Goal: Transaction & Acquisition: Download file/media

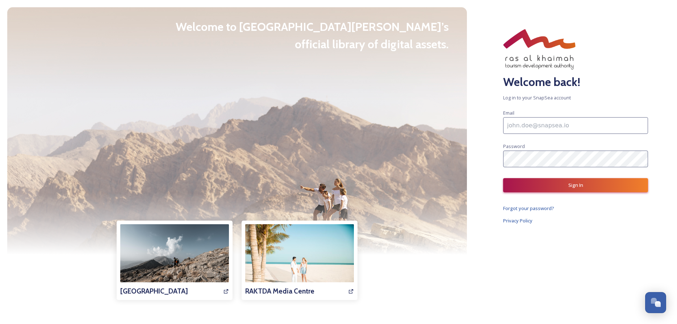
click at [565, 129] on input at bounding box center [575, 125] width 145 height 17
type input "[EMAIL_ADDRESS][DOMAIN_NAME]"
click at [574, 186] on button "Sign In" at bounding box center [575, 185] width 145 height 14
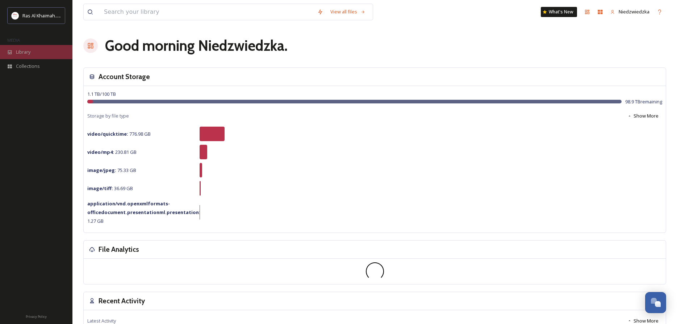
click at [36, 50] on div "Library" at bounding box center [36, 52] width 72 height 14
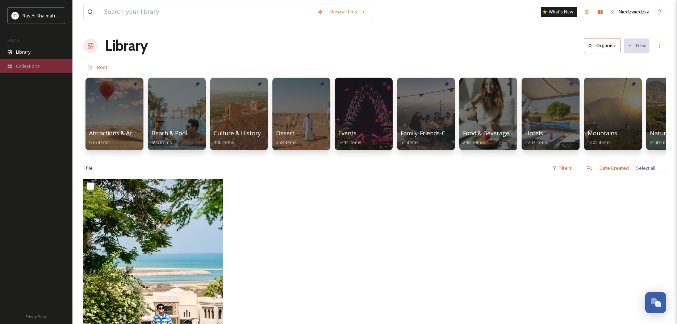
click at [33, 68] on span "Collections" at bounding box center [28, 66] width 24 height 7
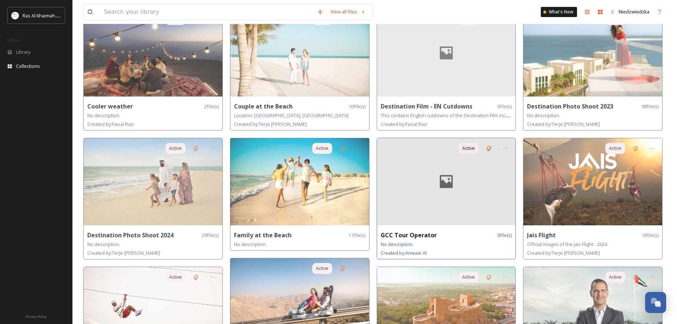
scroll to position [74, 0]
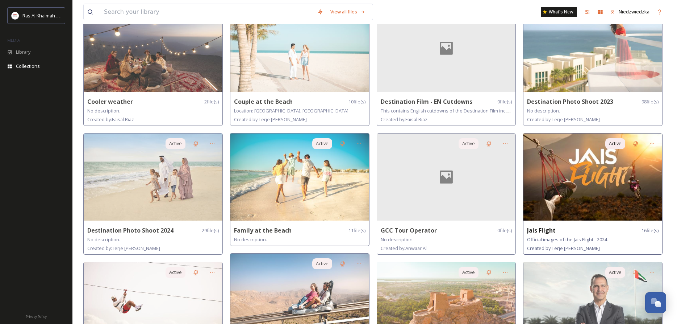
click at [586, 169] on img at bounding box center [593, 176] width 139 height 87
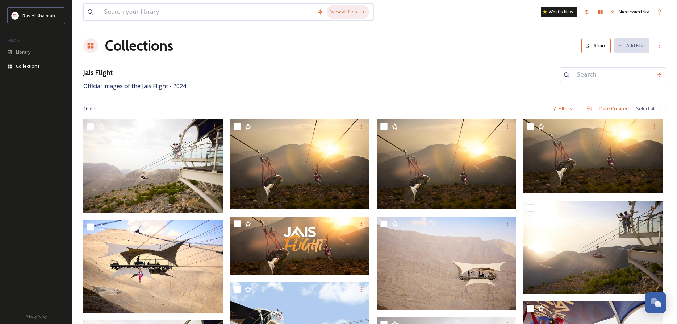
click at [354, 11] on div "View all files" at bounding box center [348, 12] width 42 height 14
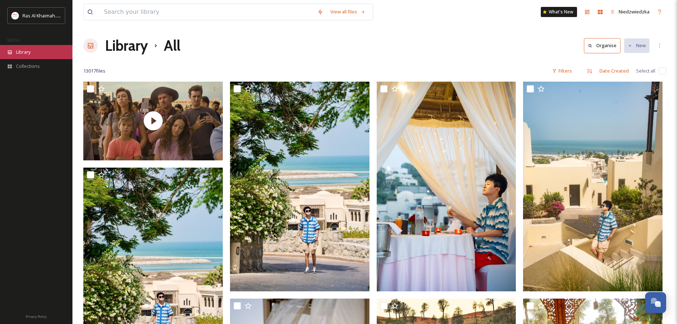
click at [19, 54] on span "Library" at bounding box center [23, 52] width 14 height 7
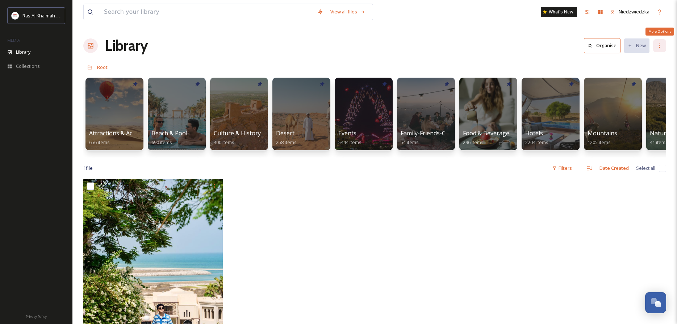
click at [664, 43] on div "More Options" at bounding box center [659, 45] width 13 height 13
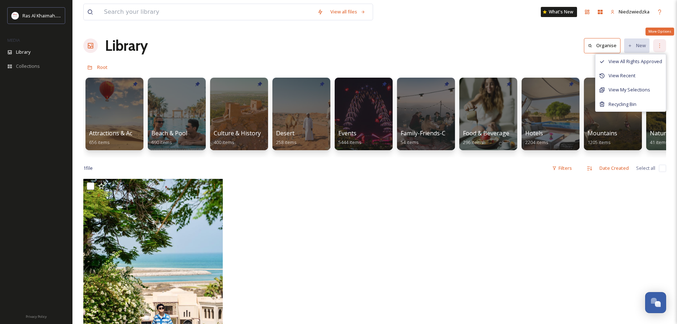
click at [664, 43] on div "More Options" at bounding box center [659, 45] width 13 height 13
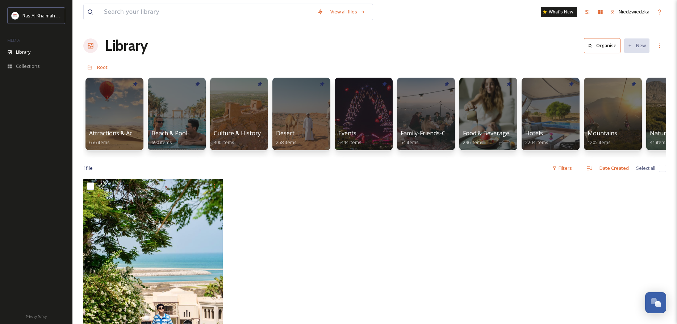
click at [599, 48] on button "Organise" at bounding box center [602, 45] width 37 height 15
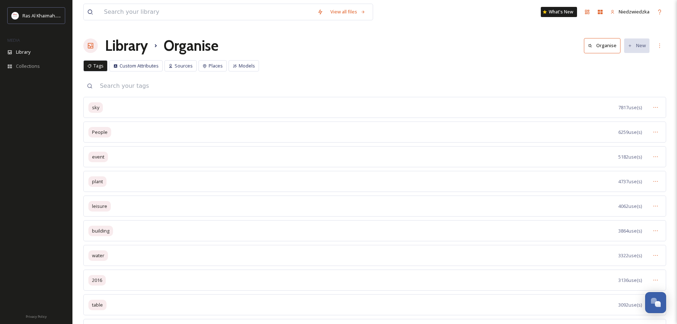
click at [598, 45] on button "Organise" at bounding box center [602, 45] width 37 height 15
click at [600, 47] on button "Organise" at bounding box center [602, 45] width 37 height 15
click at [658, 45] on icon at bounding box center [660, 46] width 6 height 6
click at [520, 45] on div "Library Organise Organise New View All Rights Approved View Recent View My Sele…" at bounding box center [374, 46] width 583 height 22
click at [588, 45] on button "Organise" at bounding box center [602, 45] width 37 height 15
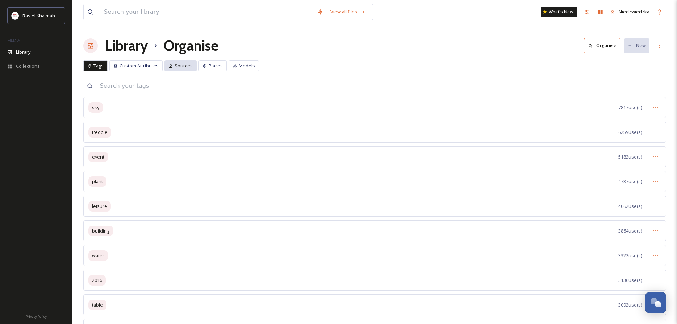
click at [191, 66] on span "Sources" at bounding box center [184, 65] width 18 height 7
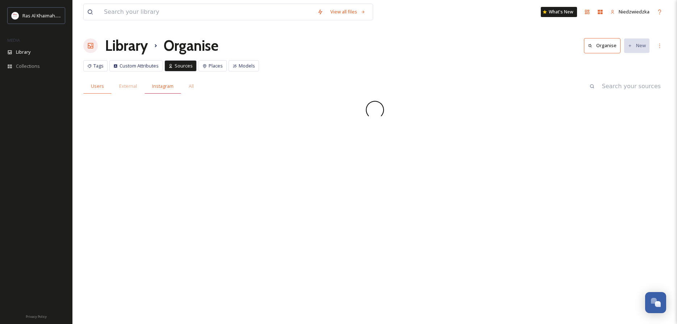
click at [157, 86] on span "Instagram" at bounding box center [162, 86] width 21 height 7
click at [125, 87] on span "External" at bounding box center [128, 86] width 18 height 7
click at [94, 86] on span "Users" at bounding box center [97, 86] width 13 height 7
click at [45, 22] on div "Ras Al Khaimah Tourism Development Authority" at bounding box center [36, 15] width 58 height 17
click at [30, 51] on span "Library" at bounding box center [23, 52] width 14 height 7
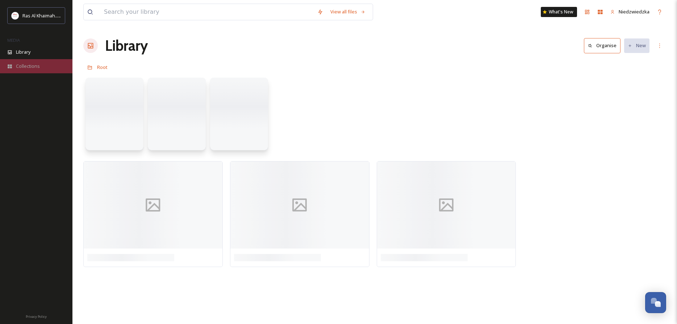
click at [26, 72] on div "Collections" at bounding box center [36, 66] width 72 height 14
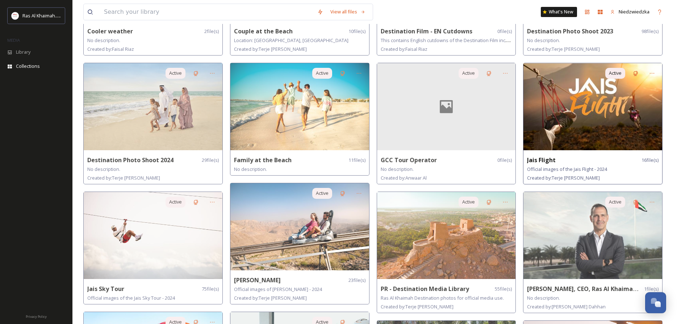
scroll to position [148, 0]
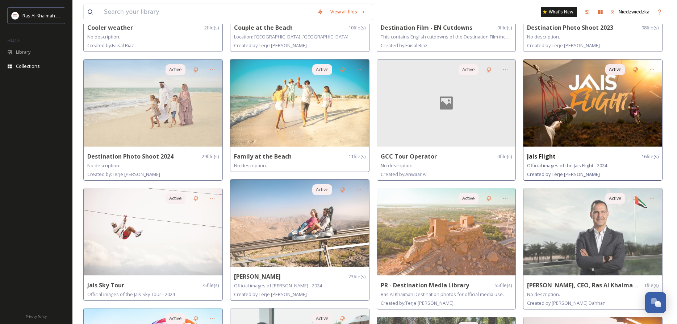
click at [578, 83] on img at bounding box center [593, 102] width 139 height 87
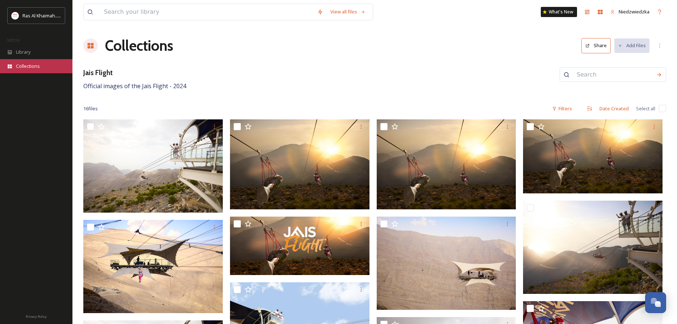
click at [25, 67] on span "Collections" at bounding box center [28, 66] width 24 height 7
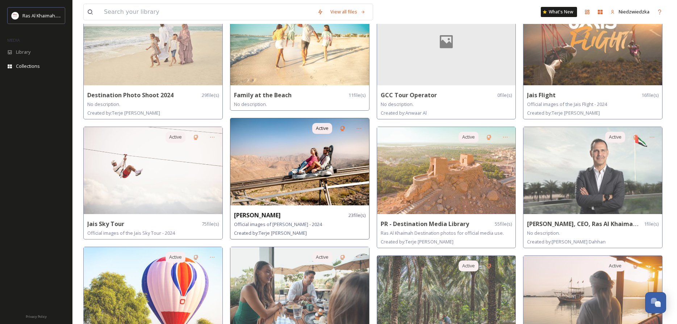
scroll to position [209, 0]
click at [311, 159] on img at bounding box center [299, 161] width 139 height 87
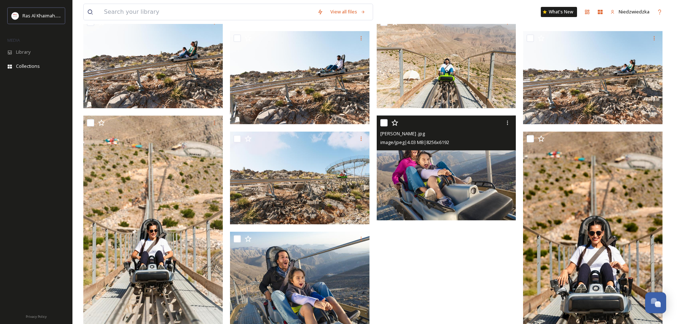
scroll to position [525, 0]
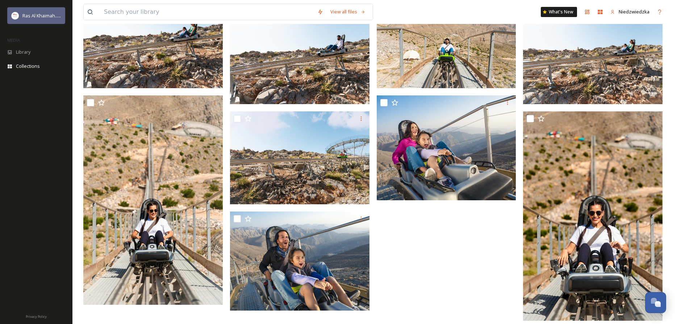
click at [23, 18] on span "Ras Al Khaimah Tourism Development Authority" at bounding box center [73, 15] width 103 height 7
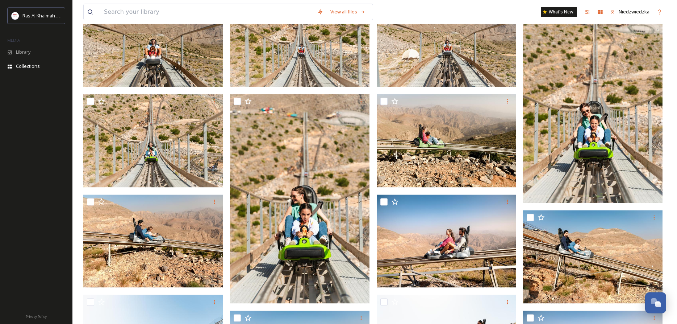
scroll to position [82, 0]
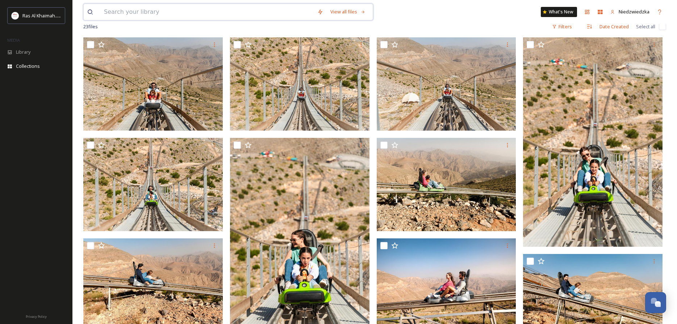
click at [175, 13] on input at bounding box center [206, 12] width 213 height 16
type input "video"
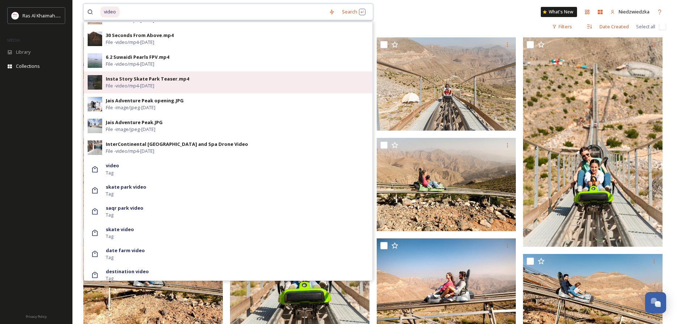
scroll to position [479, 0]
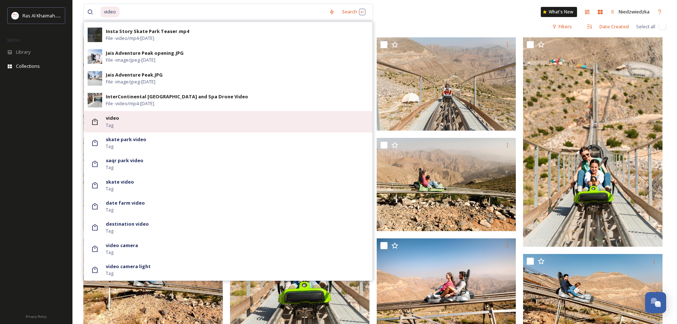
click at [151, 119] on div "video Tag" at bounding box center [237, 122] width 263 height 14
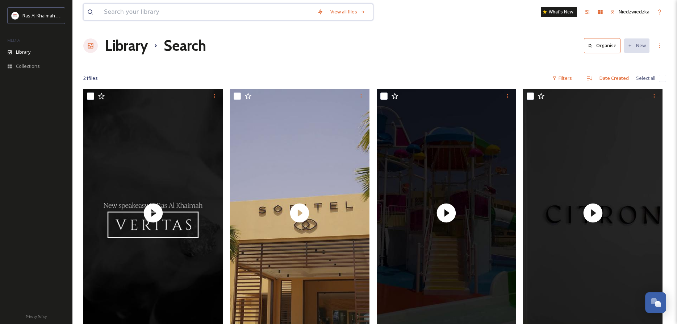
click at [142, 12] on input at bounding box center [206, 12] width 213 height 16
click at [556, 79] on icon at bounding box center [554, 78] width 5 height 5
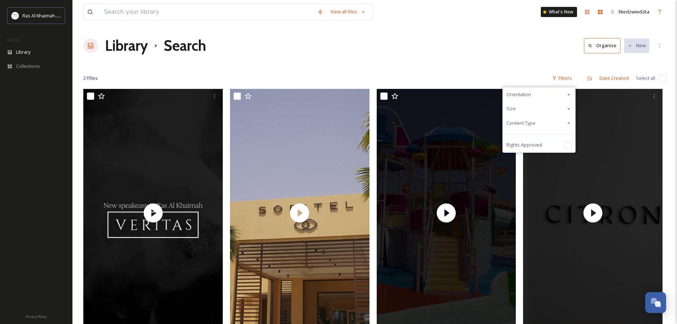
drag, startPoint x: 529, startPoint y: 59, endPoint x: 477, endPoint y: 33, distance: 58.0
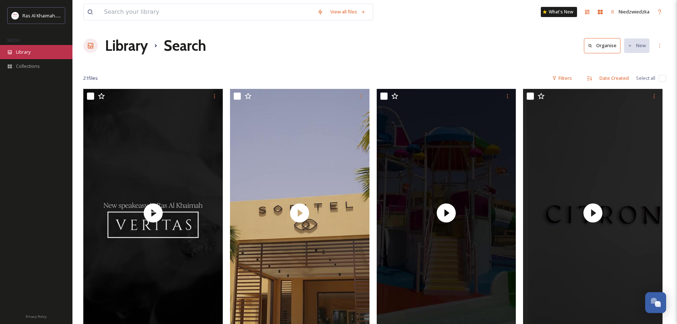
click at [22, 54] on span "Library" at bounding box center [23, 52] width 14 height 7
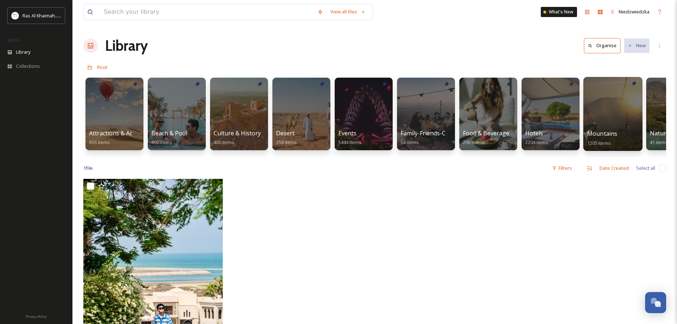
click at [619, 104] on div at bounding box center [612, 114] width 59 height 74
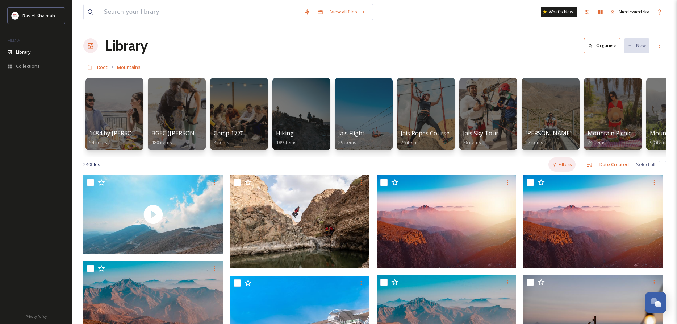
click at [562, 164] on div "Filters" at bounding box center [562, 164] width 27 height 14
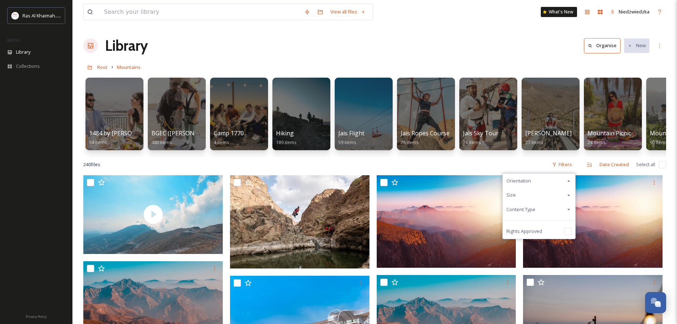
click at [546, 209] on div "Content Type" at bounding box center [539, 209] width 72 height 14
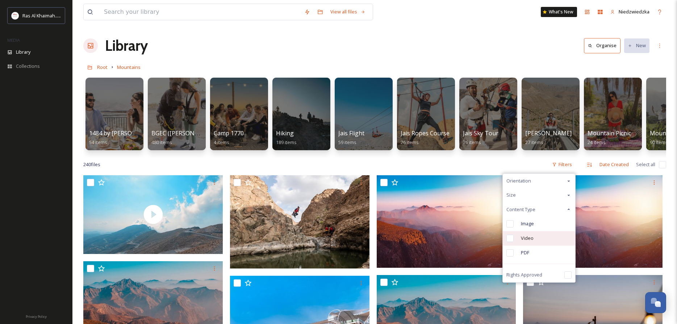
click at [523, 238] on span "Video" at bounding box center [527, 237] width 13 height 7
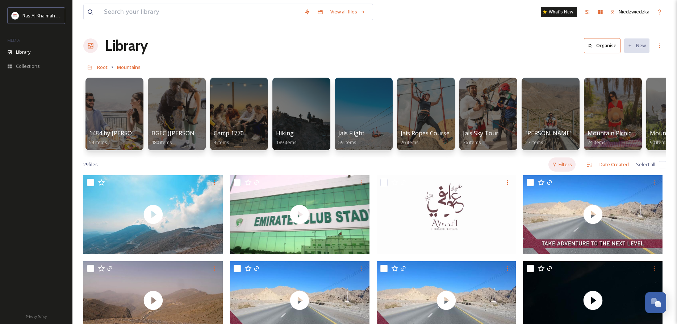
click at [568, 166] on div "Filters" at bounding box center [562, 164] width 27 height 14
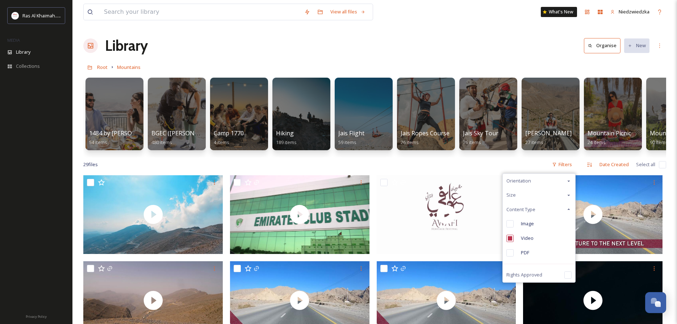
click at [560, 194] on div "Size" at bounding box center [539, 195] width 72 height 14
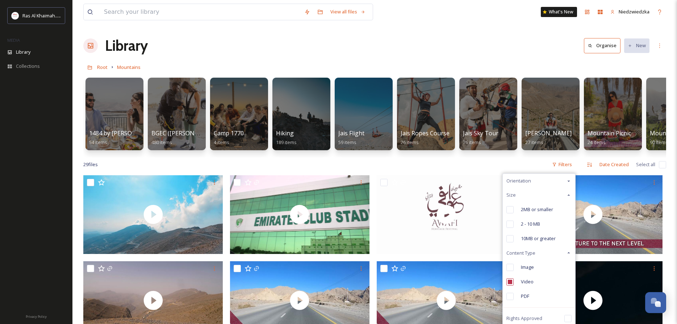
click at [538, 181] on div "Orientation" at bounding box center [539, 181] width 72 height 14
click at [538, 208] on span "Landscape" at bounding box center [533, 209] width 24 height 7
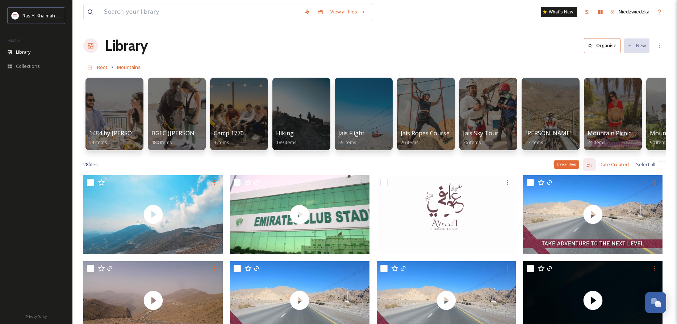
click at [570, 163] on div "Descending" at bounding box center [566, 164] width 25 height 8
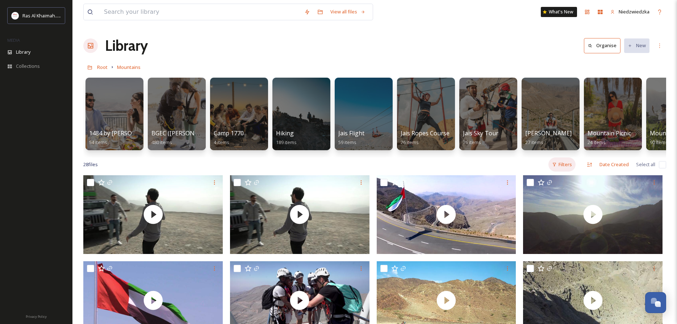
click at [565, 161] on div "Filters" at bounding box center [562, 164] width 27 height 14
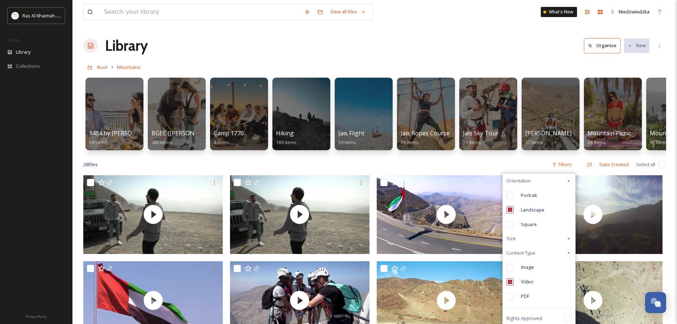
click at [512, 209] on input "checkbox" at bounding box center [510, 209] width 7 height 7
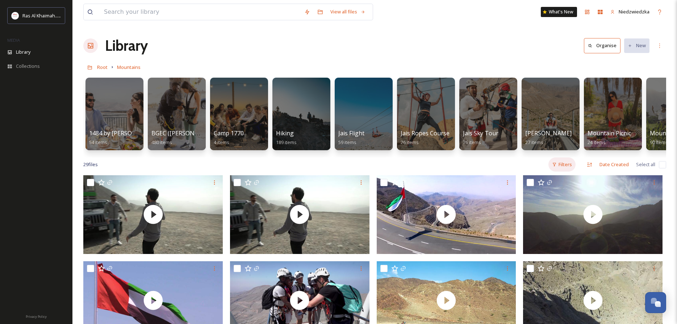
click at [566, 164] on div "Filters" at bounding box center [562, 164] width 27 height 14
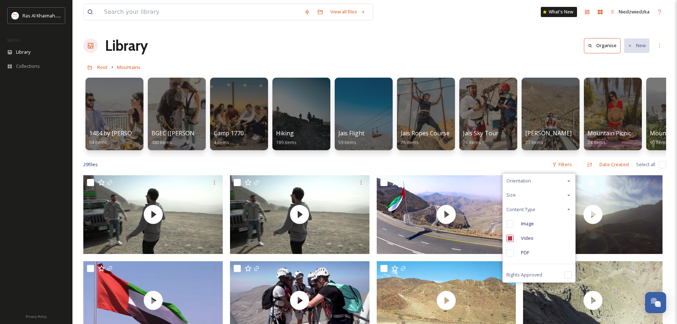
click at [536, 180] on div "Orientation" at bounding box center [539, 181] width 72 height 14
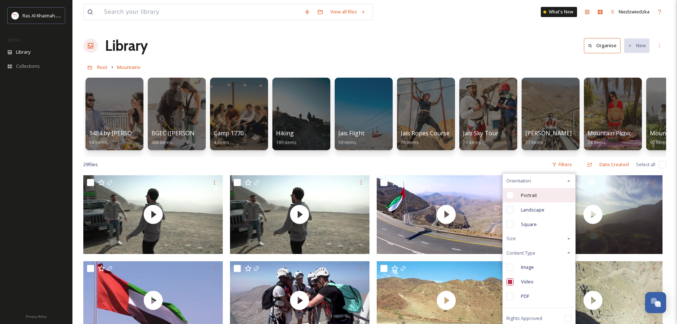
click at [536, 192] on span "Portrait" at bounding box center [529, 195] width 16 height 7
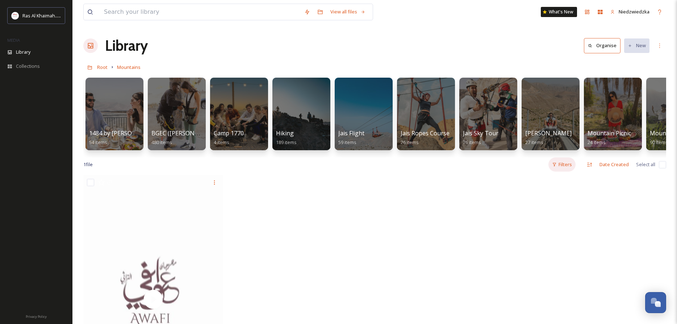
click at [569, 167] on div "Filters" at bounding box center [562, 164] width 27 height 14
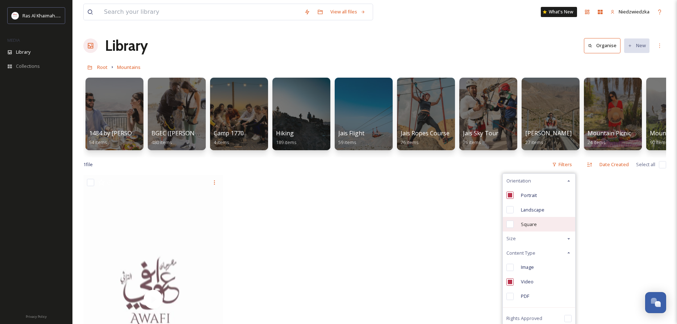
click at [519, 223] on div "Square" at bounding box center [539, 224] width 72 height 14
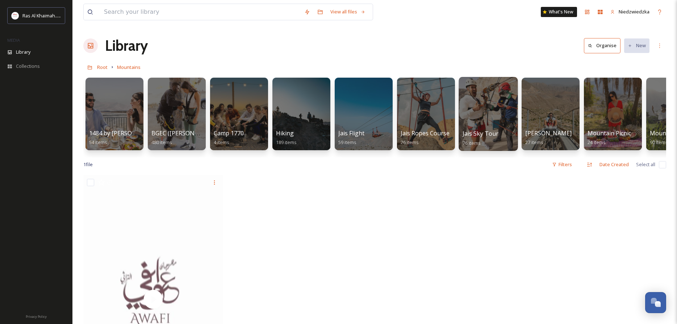
click at [479, 108] on div at bounding box center [488, 114] width 59 height 74
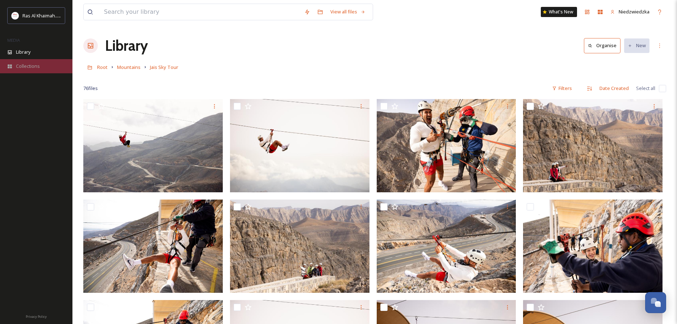
click at [32, 63] on span "Collections" at bounding box center [28, 66] width 24 height 7
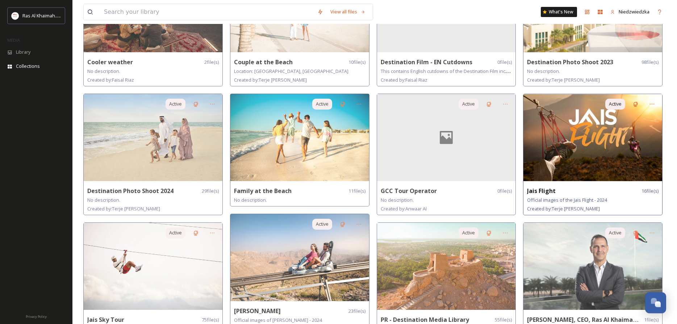
scroll to position [148, 0]
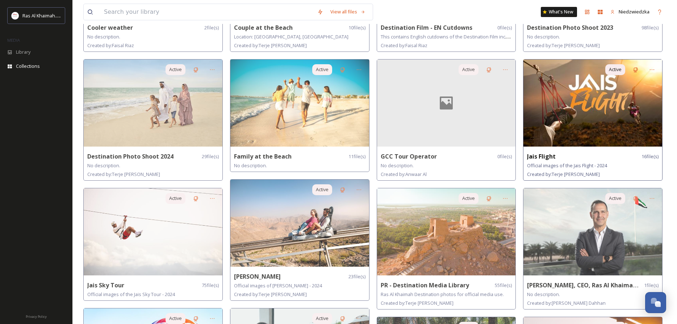
click at [568, 95] on img at bounding box center [593, 102] width 139 height 87
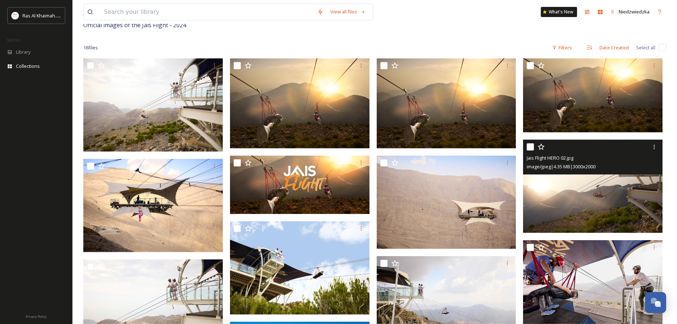
scroll to position [8, 0]
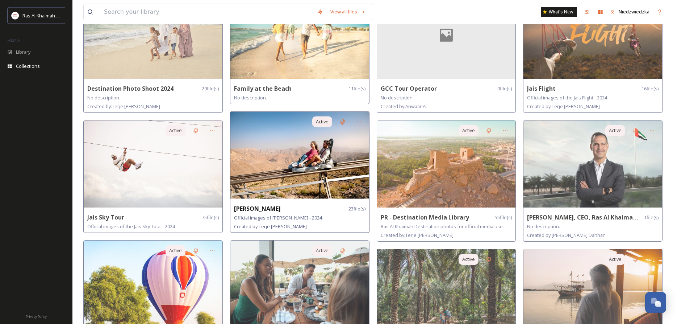
scroll to position [259, 0]
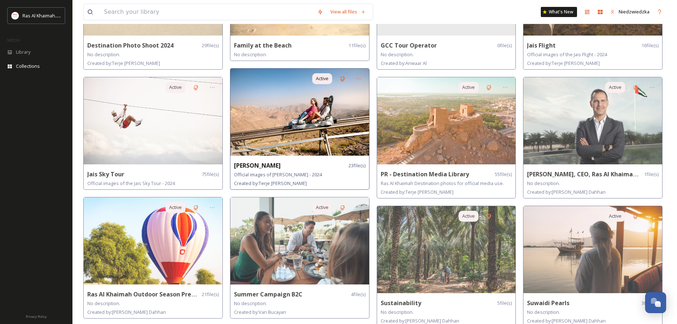
click at [283, 116] on img at bounding box center [299, 111] width 139 height 87
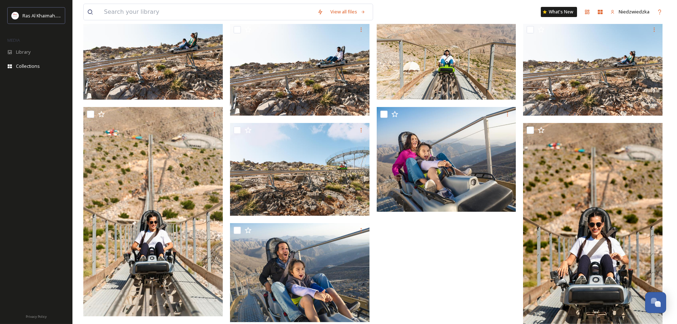
scroll to position [517, 0]
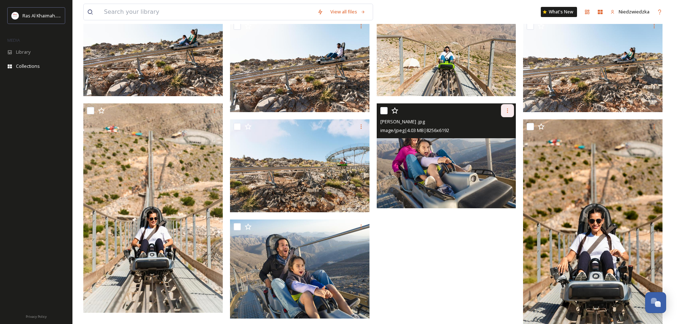
click at [508, 113] on icon at bounding box center [508, 111] width 6 height 6
click at [501, 139] on span "Download" at bounding box center [499, 140] width 22 height 7
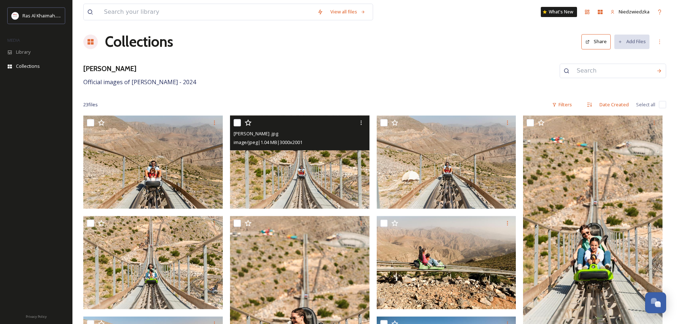
scroll to position [0, 0]
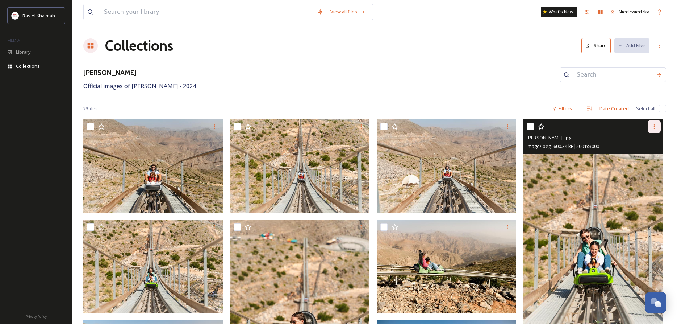
click at [652, 129] on icon at bounding box center [655, 127] width 6 height 6
click at [647, 156] on span "Download" at bounding box center [646, 156] width 22 height 7
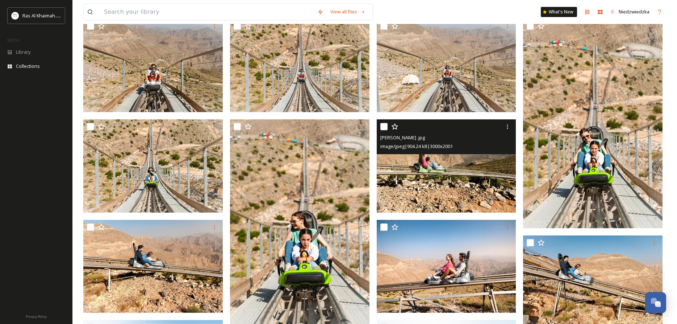
scroll to position [111, 0]
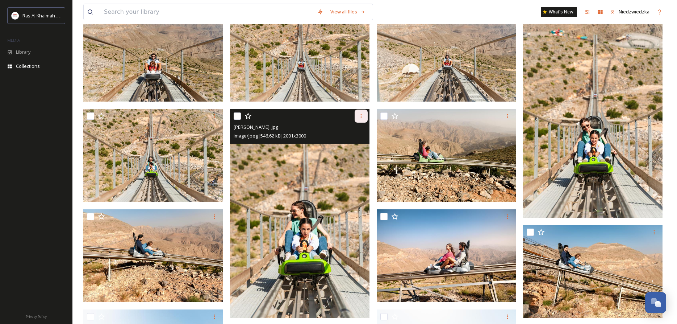
click at [357, 117] on div at bounding box center [361, 115] width 13 height 13
click at [350, 145] on span "Download" at bounding box center [353, 145] width 22 height 7
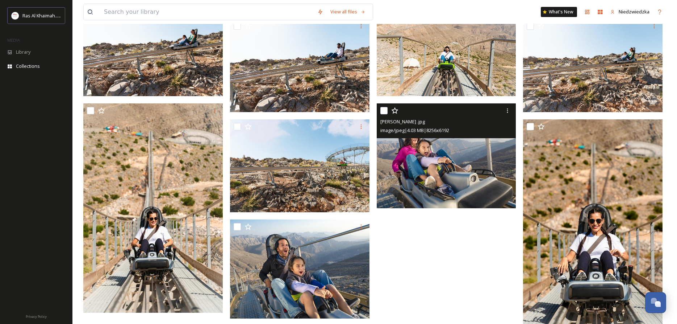
scroll to position [525, 0]
